Goal: Information Seeking & Learning: Learn about a topic

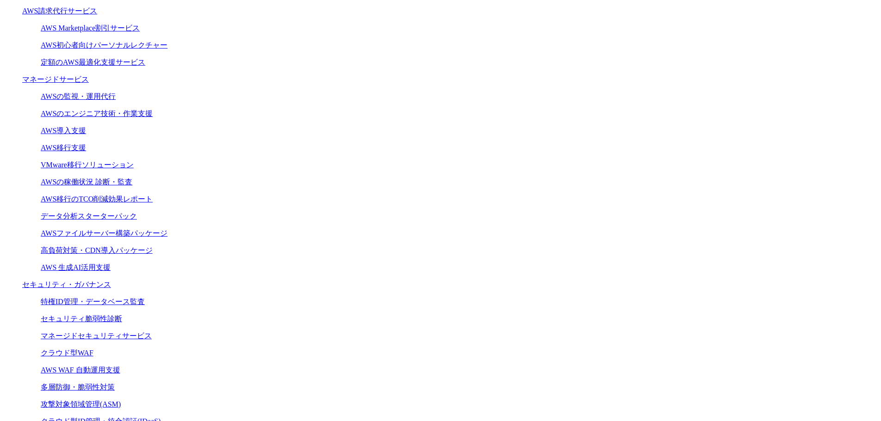
scroll to position [277, 0]
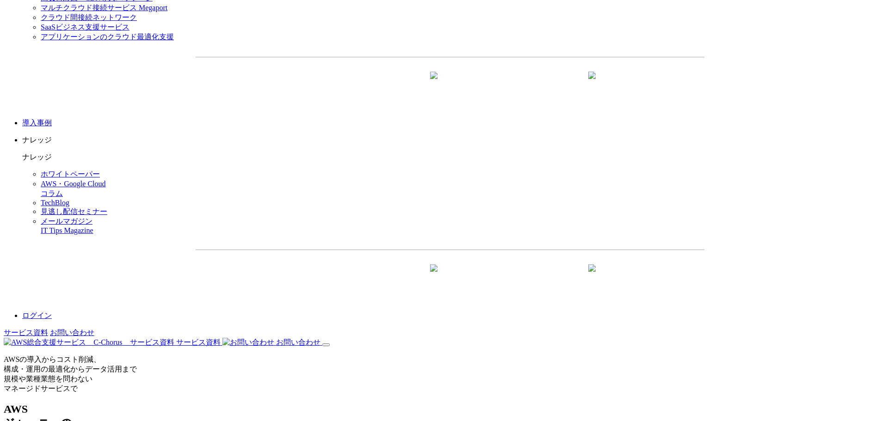
scroll to position [1227, 0]
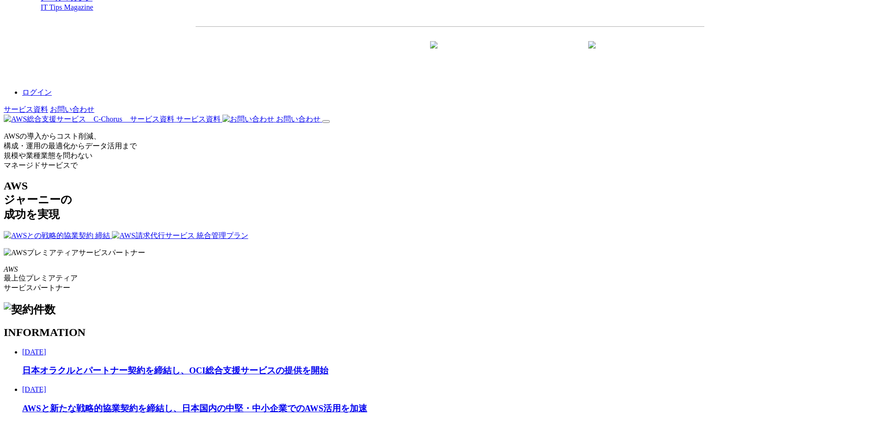
scroll to position [1354, 0]
